Goal: Find specific page/section: Find specific page/section

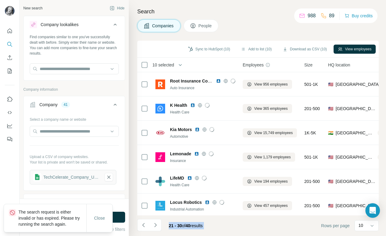
scroll to position [99, 124]
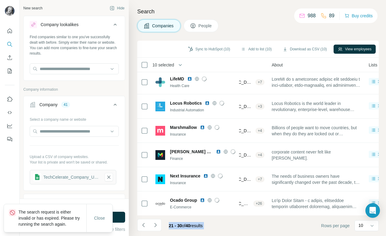
click at [208, 25] on span "People" at bounding box center [205, 26] width 14 height 6
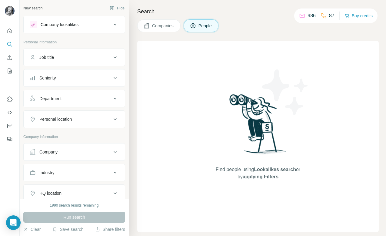
click at [156, 27] on span "Companies" at bounding box center [163, 26] width 22 height 6
